Goal: Find contact information: Find contact information

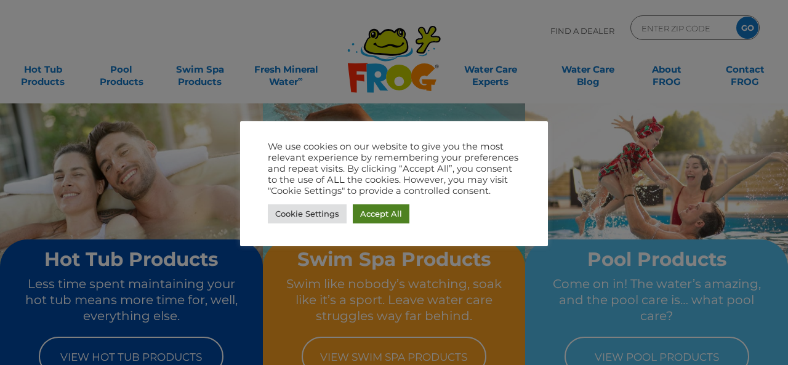
click at [374, 217] on link "Accept All" at bounding box center [381, 213] width 57 height 19
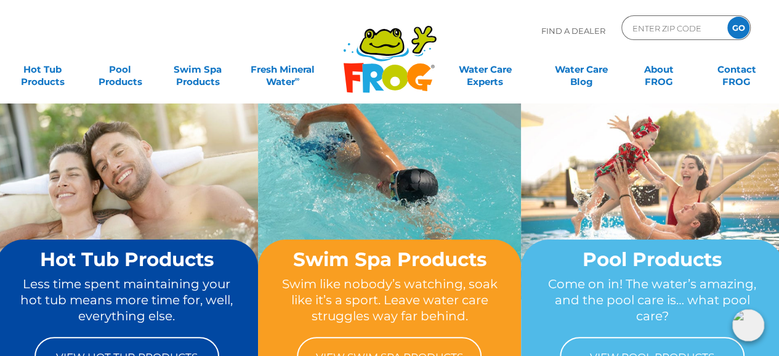
click at [659, 25] on input "ENTER ZIP CODE" at bounding box center [672, 28] width 83 height 18
type input "10001"
click at [734, 29] on input "GO" at bounding box center [738, 28] width 22 height 22
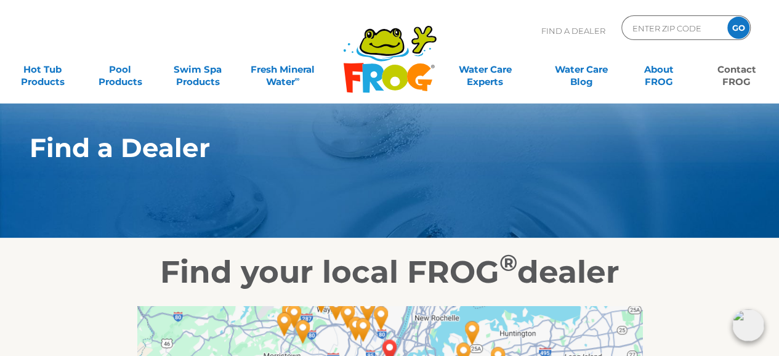
click at [727, 76] on link "Contact FROG" at bounding box center [736, 69] width 60 height 25
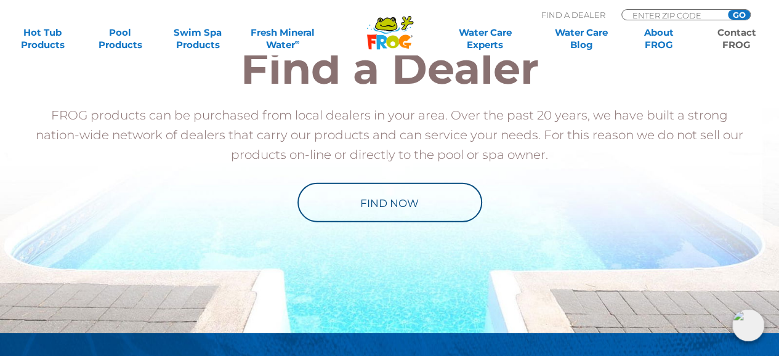
scroll to position [1451, 0]
